Goal: Task Accomplishment & Management: Complete application form

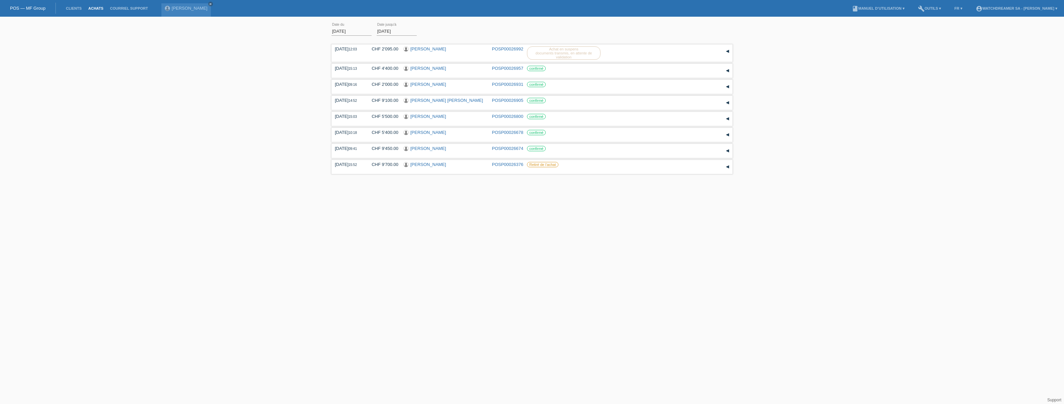
click at [94, 10] on link "Achats" at bounding box center [96, 8] width 22 height 4
click at [70, 7] on link "Clients" at bounding box center [73, 8] width 22 height 4
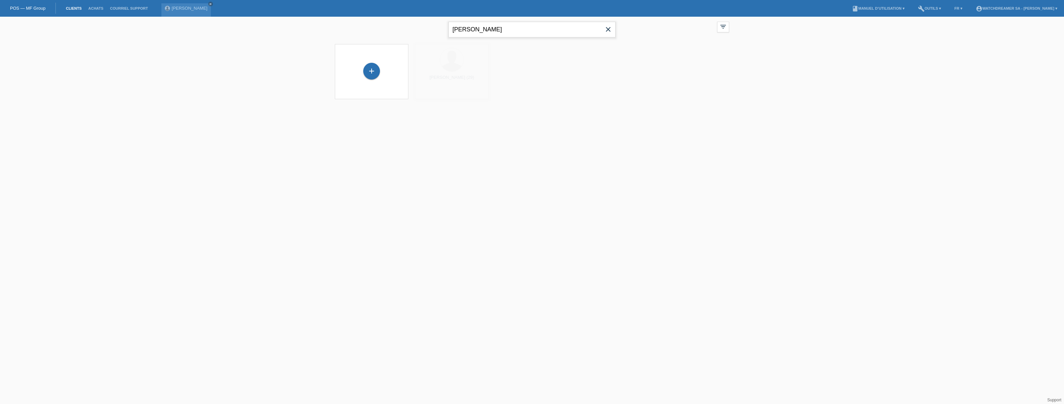
click at [490, 30] on input "[PERSON_NAME]" at bounding box center [531, 30] width 167 height 16
paste input "Hamdi Uzer"
type input "[PERSON_NAME]"
click at [449, 71] on div at bounding box center [451, 59] width 23 height 23
click at [434, 94] on span "Afficher" at bounding box center [432, 93] width 15 height 5
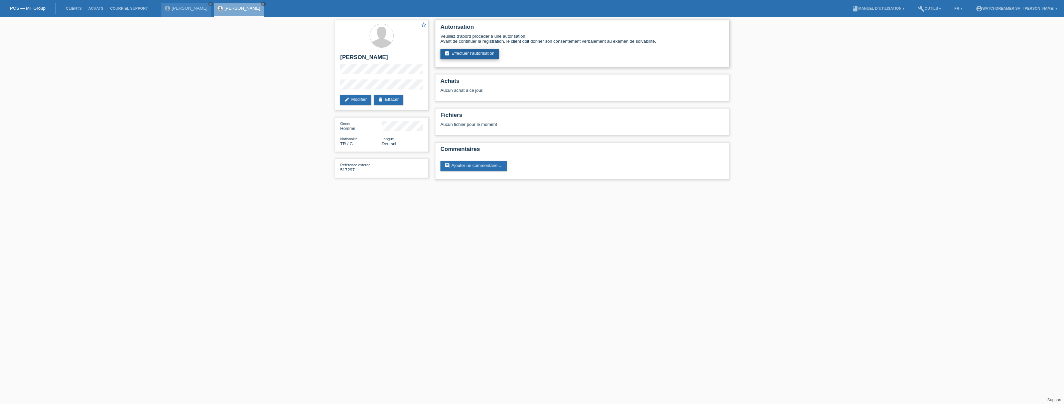
click at [471, 53] on link "assignment_turned_in Effectuer l’autorisation" at bounding box center [469, 54] width 58 height 10
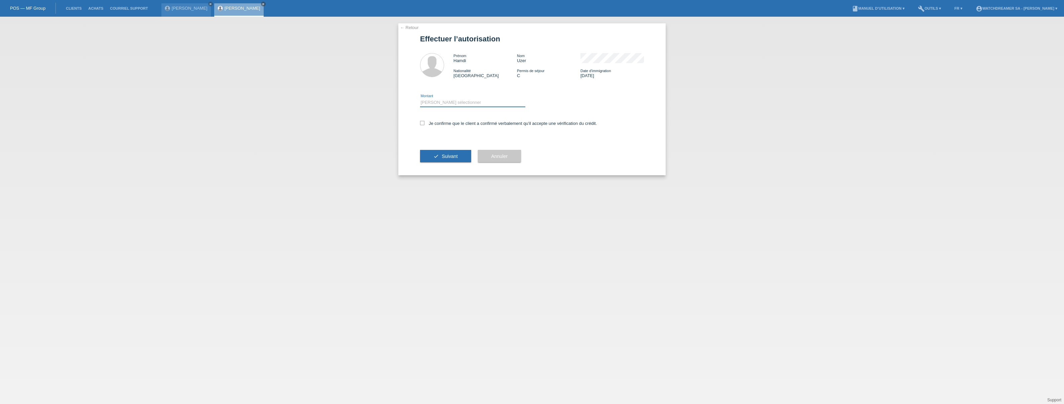
click at [441, 101] on select "Veuillez sélectionner CHF 1.00 - CHF 499.00 CHF 500.00 - CHF 1'999.00 CHF 2'000…" at bounding box center [472, 103] width 105 height 8
select select "3"
click at [420, 99] on select "Veuillez sélectionner CHF 1.00 - CHF 499.00 CHF 500.00 - CHF 1'999.00 CHF 2'000…" at bounding box center [472, 103] width 105 height 8
click at [420, 122] on icon at bounding box center [422, 123] width 4 height 4
click at [420, 122] on input "Je confirme que le client a confirmé verbalement qu'il accepte une vérification…" at bounding box center [422, 123] width 4 height 4
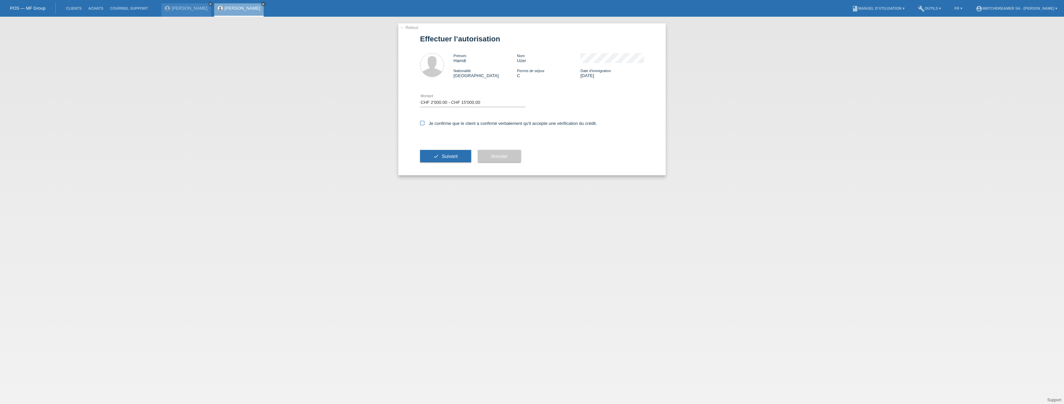
checkbox input "true"
click at [433, 153] on button "check Suivant" at bounding box center [445, 156] width 51 height 13
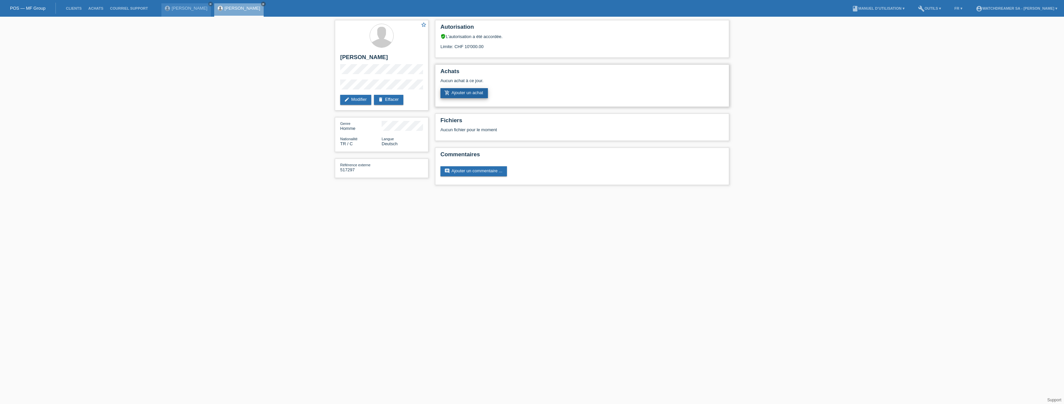
click at [467, 94] on link "add_shopping_cart Ajouter un achat" at bounding box center [463, 93] width 47 height 10
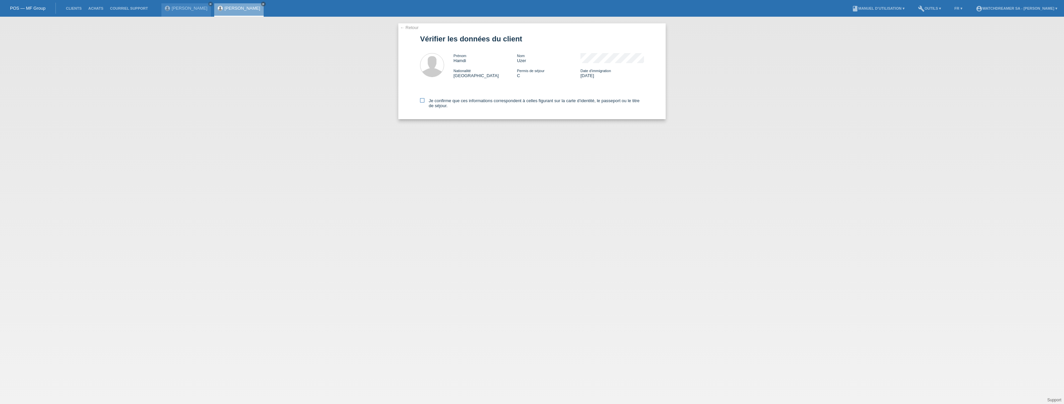
click at [424, 101] on icon at bounding box center [422, 100] width 4 height 4
click at [424, 101] on input "Je confirme que ces informations correspondent à celles figurant sur la carte d…" at bounding box center [422, 100] width 4 height 4
checkbox input "true"
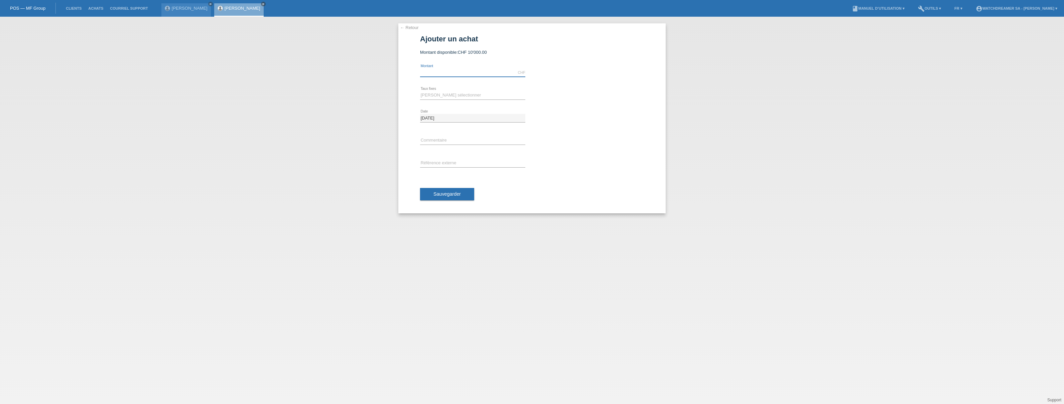
click at [442, 72] on input "text" at bounding box center [472, 73] width 105 height 8
type input "10000.00"
click at [441, 97] on select "Veuillez sélectionner 6 versements 12 versements 24 versements 36 versements 48…" at bounding box center [472, 95] width 105 height 8
select select "626"
click at [420, 91] on select "Veuillez sélectionner 6 versements 12 versements 24 versements 36 versements 48…" at bounding box center [472, 95] width 105 height 8
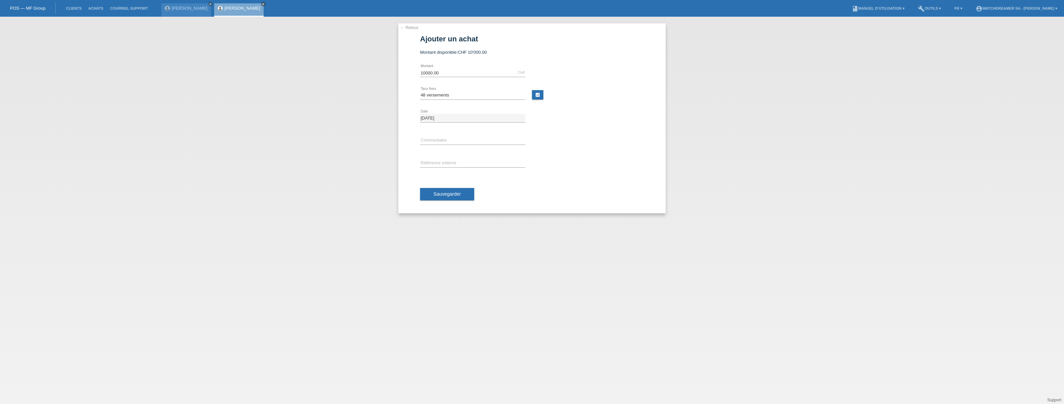
click at [430, 113] on div "03.09.2025 error Date" at bounding box center [472, 118] width 105 height 23
click at [435, 144] on input "text" at bounding box center [472, 141] width 105 height 8
paste input "Rolex Datejust 16233 - 36mm"
type input "Rolex Datejust 16233 - 36mm"
paste input "517297"
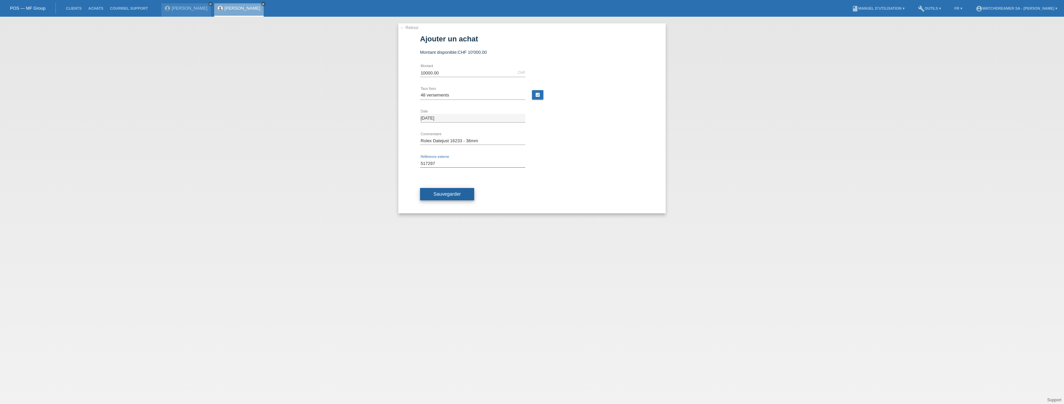
type input "517297"
click at [438, 196] on span "Sauvegarder" at bounding box center [446, 193] width 27 height 5
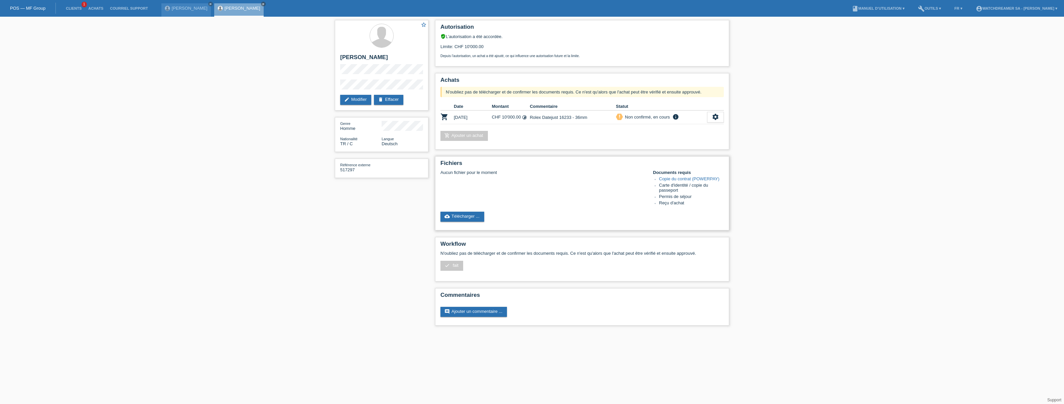
click at [687, 178] on link "Copie du contrat (POWERPAY)" at bounding box center [689, 178] width 60 height 5
click at [467, 216] on link "cloud_upload Télécharger ..." at bounding box center [462, 217] width 44 height 10
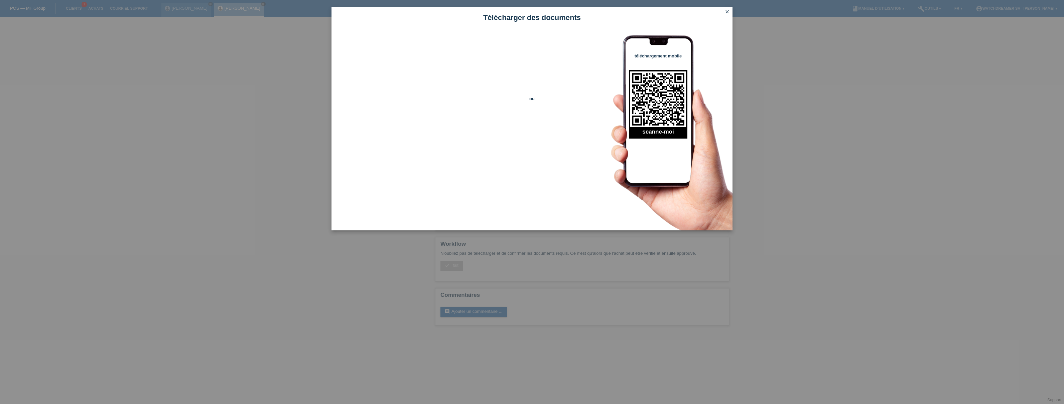
click at [726, 9] on icon "close" at bounding box center [727, 11] width 5 height 5
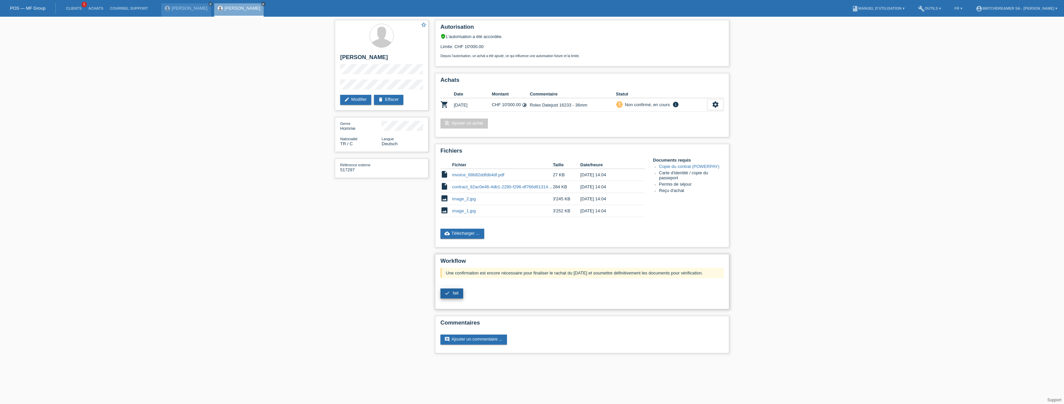
click at [455, 294] on span "fait" at bounding box center [456, 293] width 6 height 5
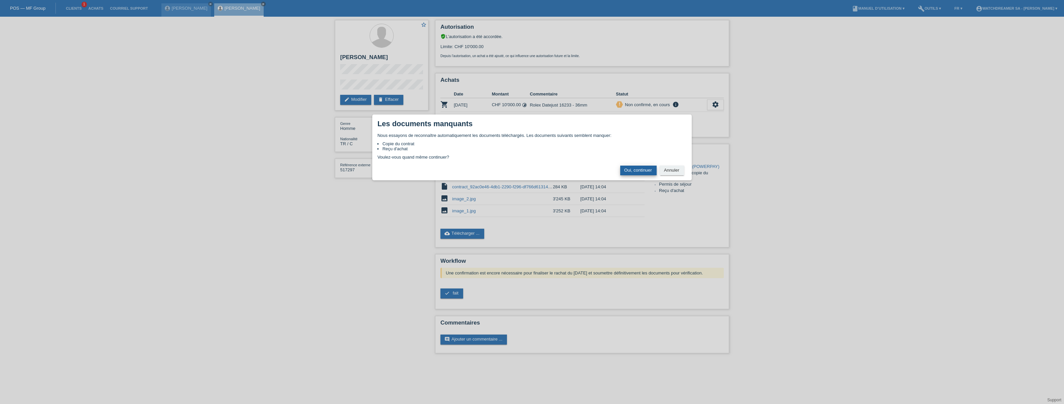
click at [639, 172] on button "Oui, continuer" at bounding box center [638, 171] width 36 height 10
